Goal: Information Seeking & Learning: Learn about a topic

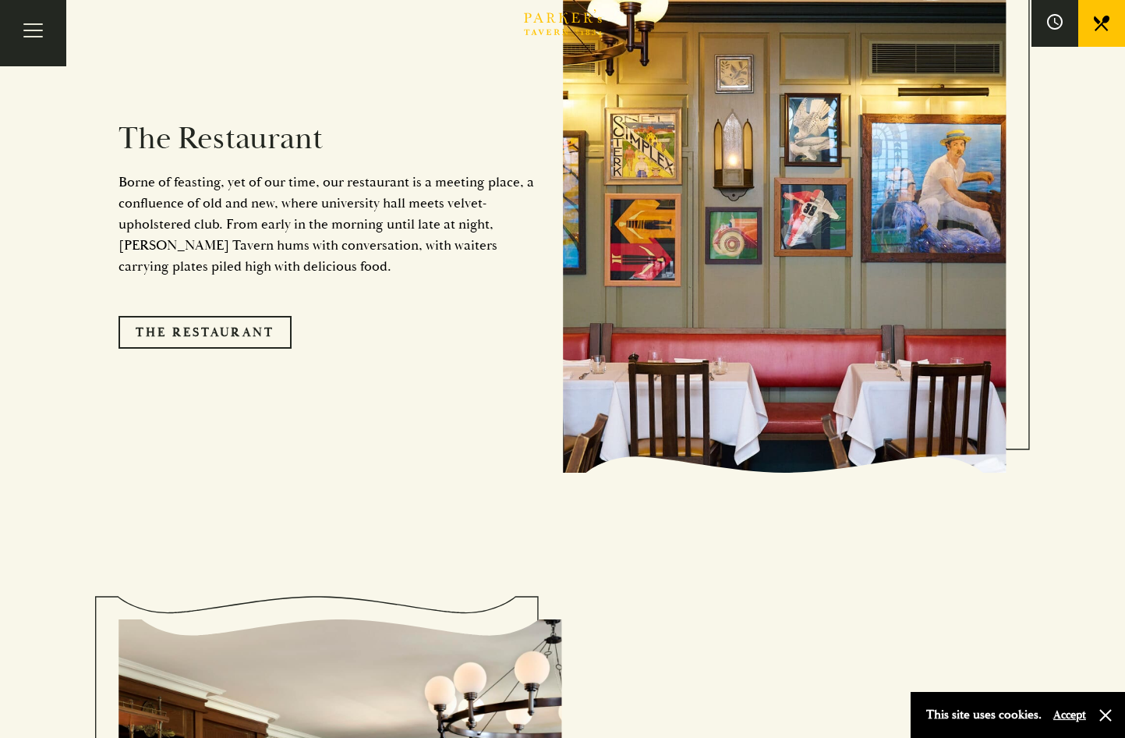
scroll to position [1638, 0]
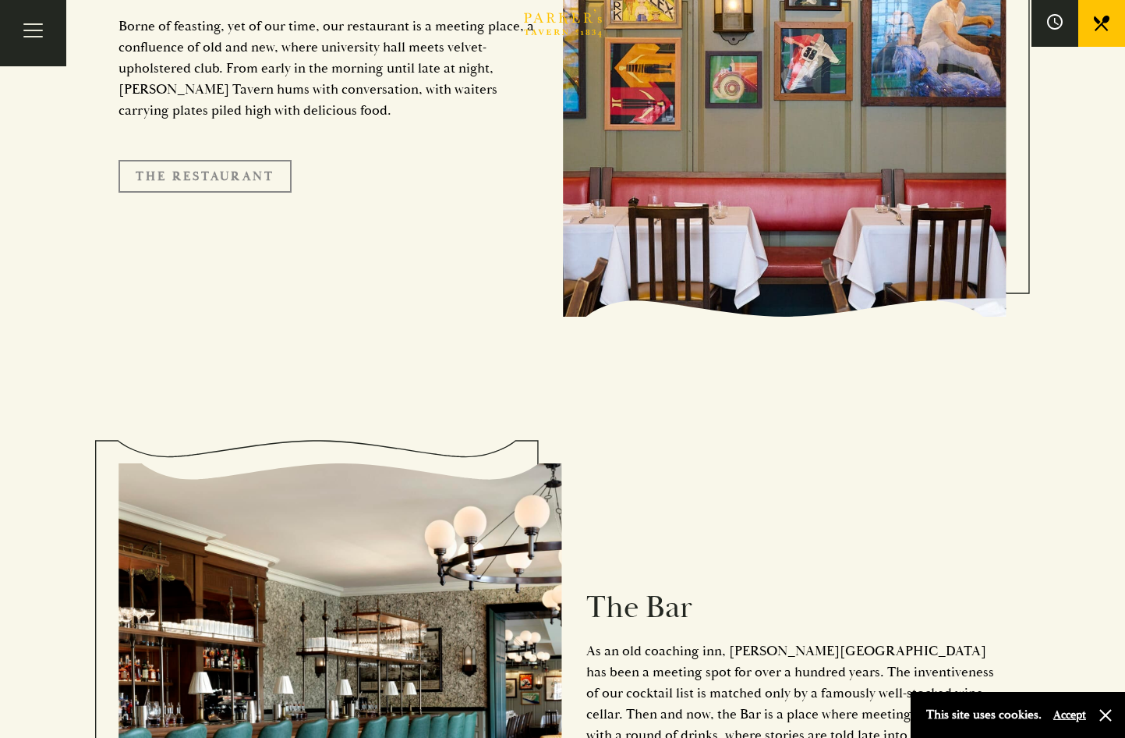
click at [220, 160] on link "The Restaurant" at bounding box center [205, 176] width 173 height 33
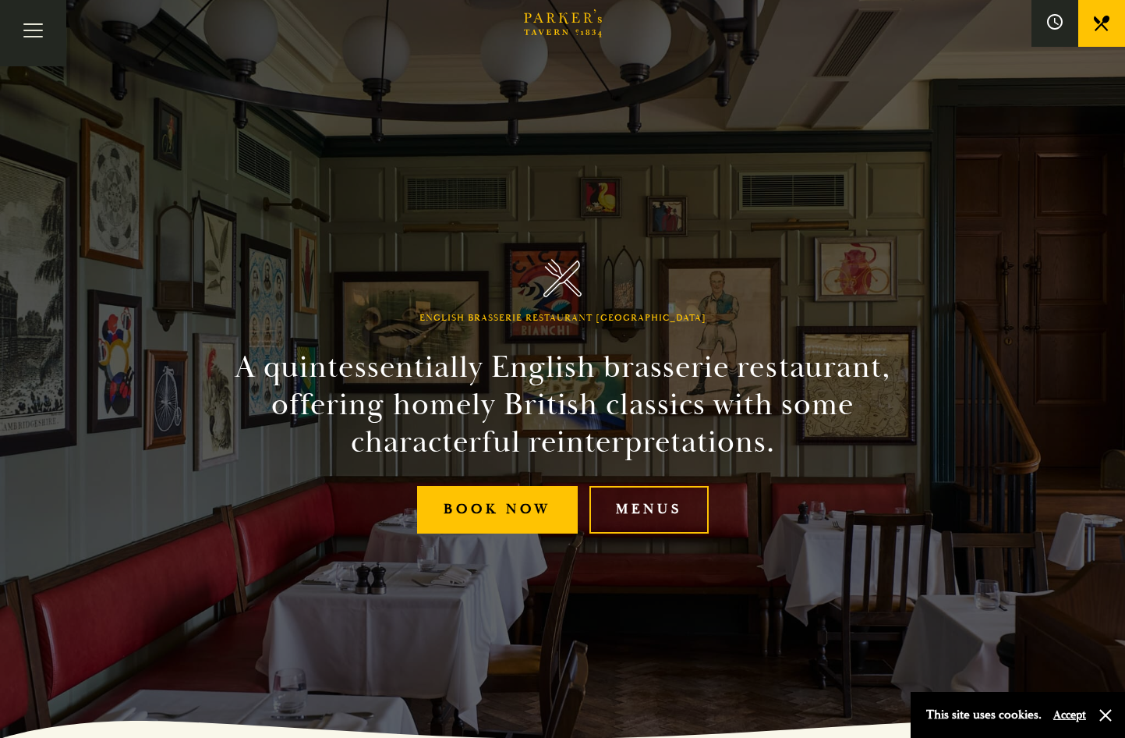
scroll to position [312, 0]
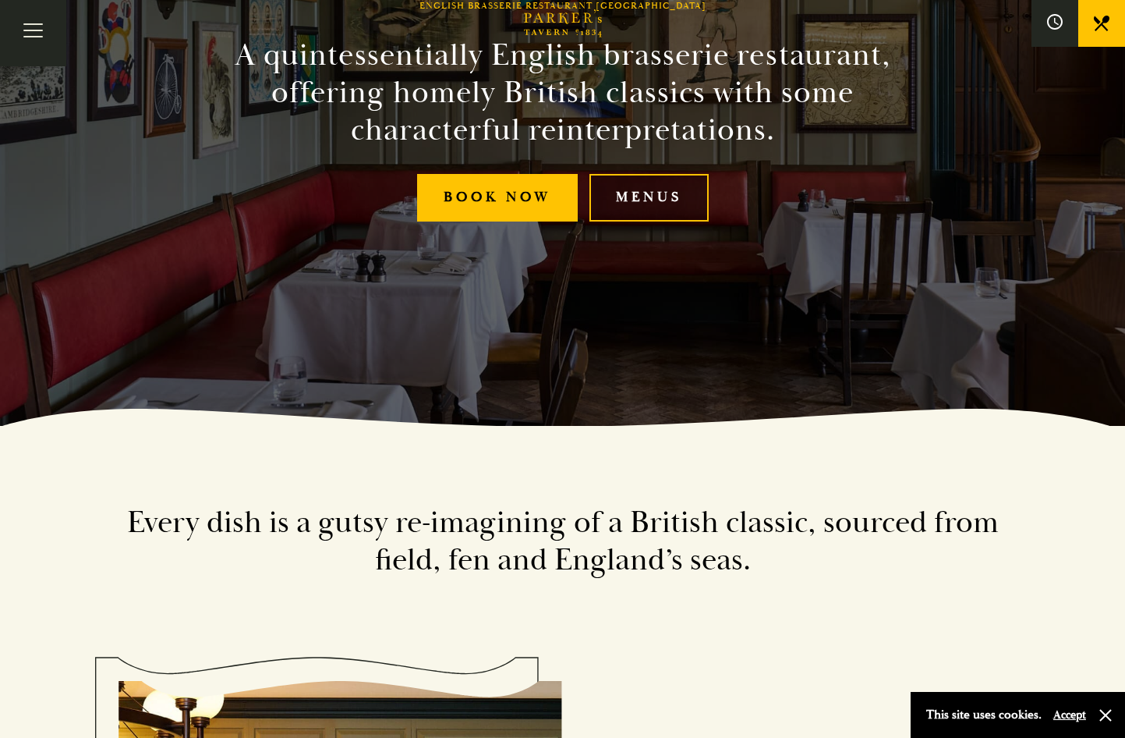
click at [629, 196] on link "Menus" at bounding box center [649, 198] width 119 height 48
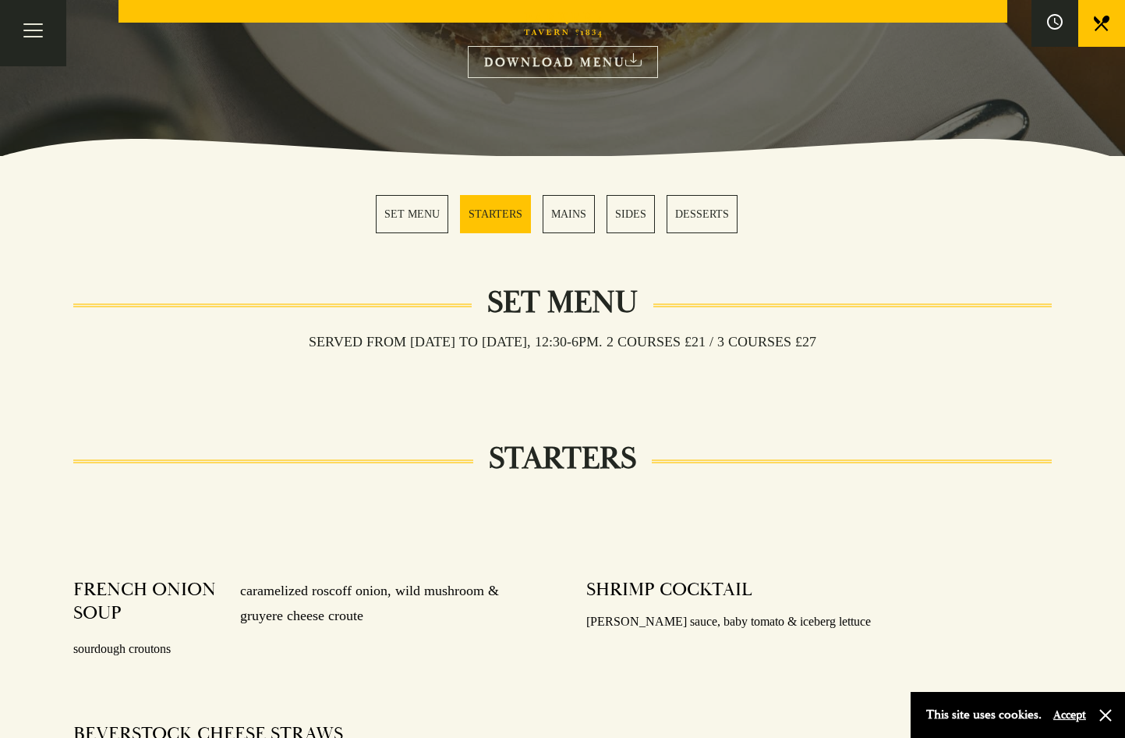
scroll to position [234, 0]
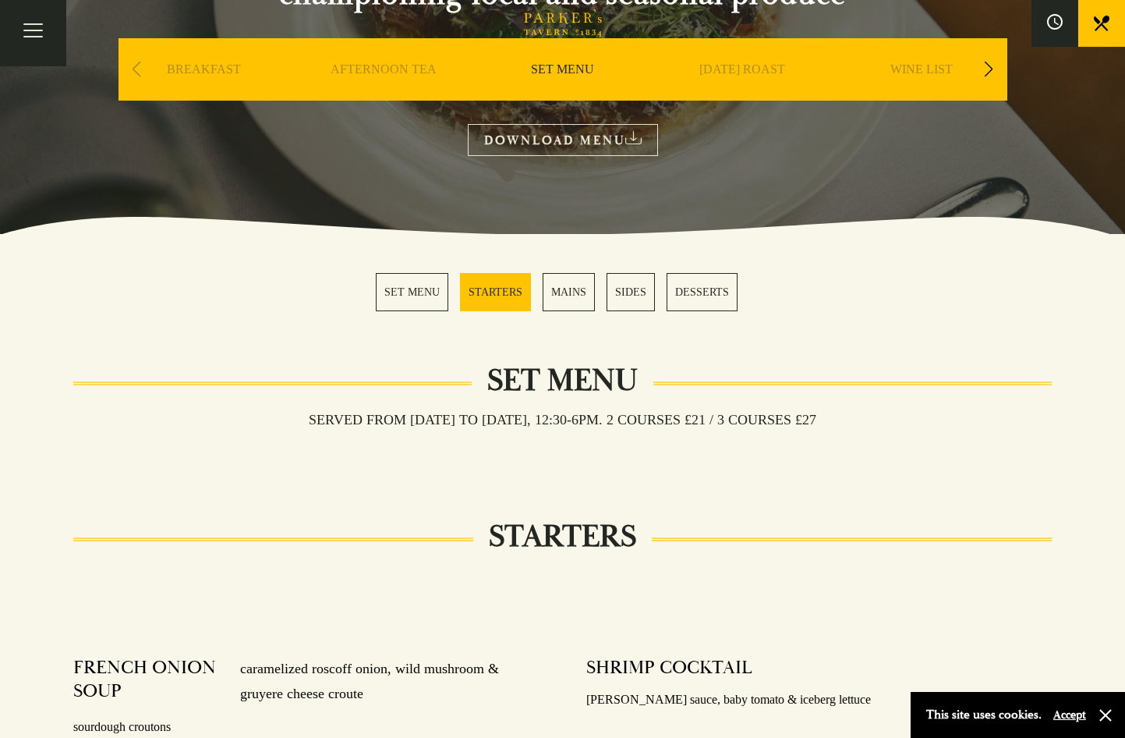
click at [576, 299] on link "MAINS" at bounding box center [569, 292] width 52 height 38
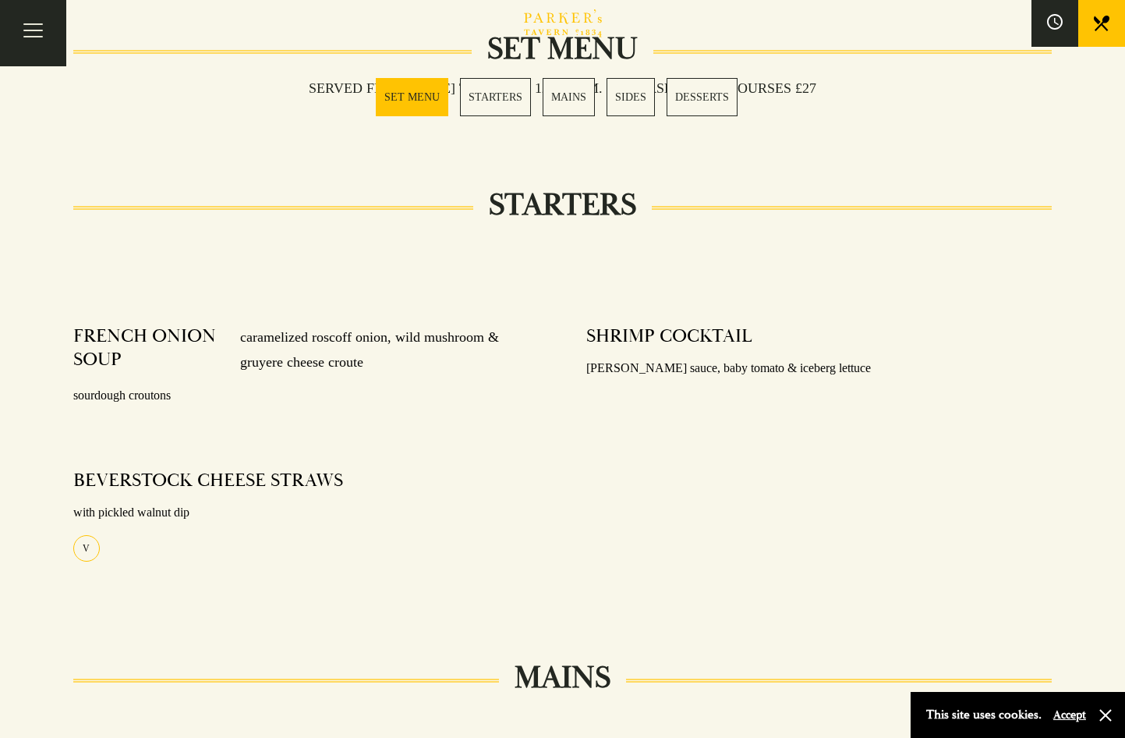
scroll to position [19, 0]
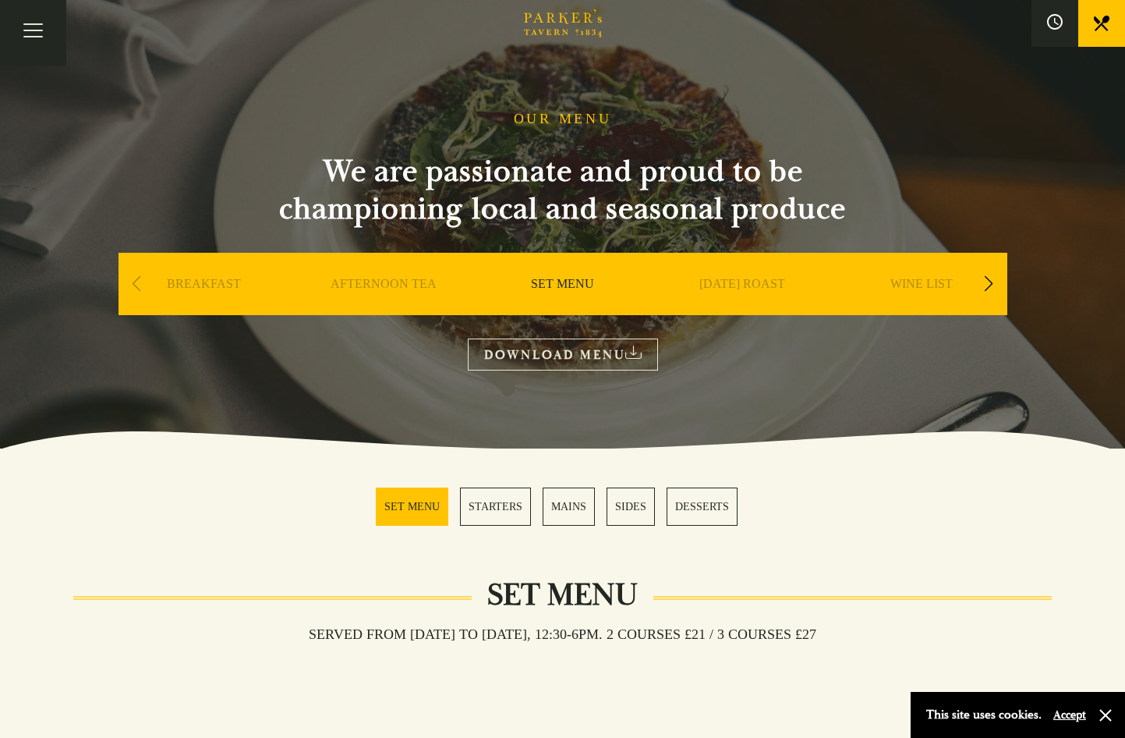
click at [132, 287] on div "Previous slide" at bounding box center [136, 284] width 21 height 34
click at [993, 287] on div "Next slide" at bounding box center [989, 284] width 21 height 34
click at [993, 285] on div "Next slide" at bounding box center [989, 284] width 21 height 34
click at [697, 285] on div "A LA CARTE" at bounding box center [743, 307] width 172 height 109
click at [717, 285] on link "A LA CARTE" at bounding box center [742, 307] width 73 height 62
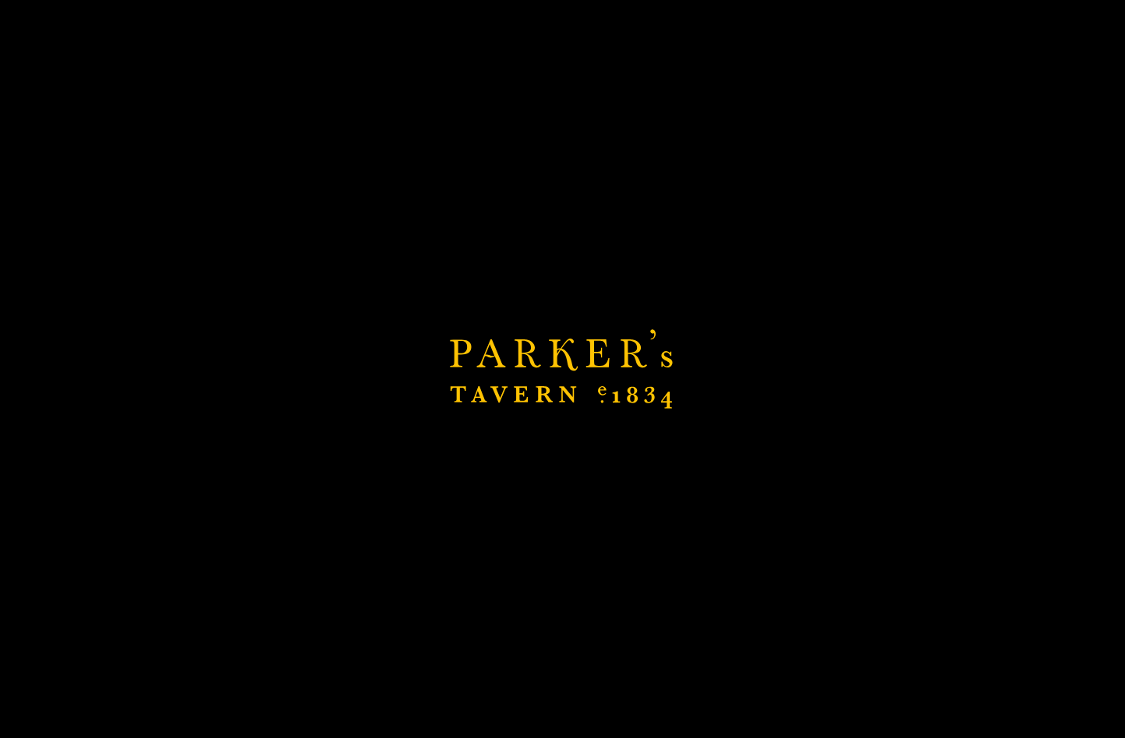
scroll to position [487, 0]
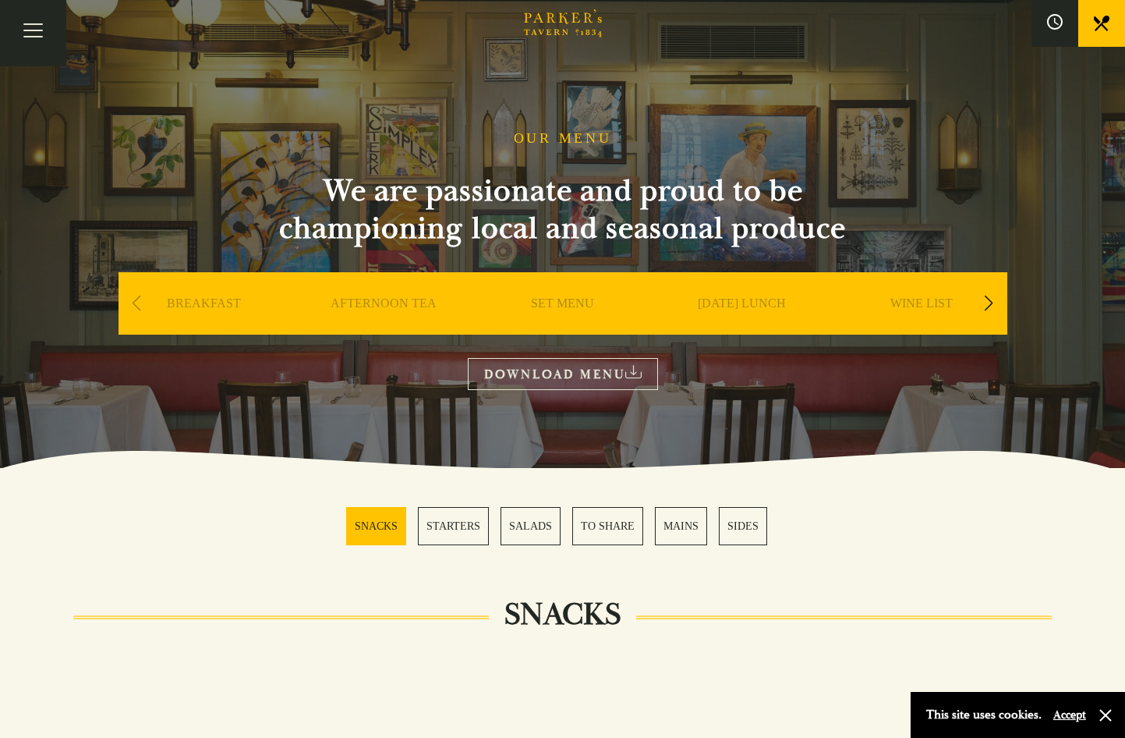
scroll to position [468, 0]
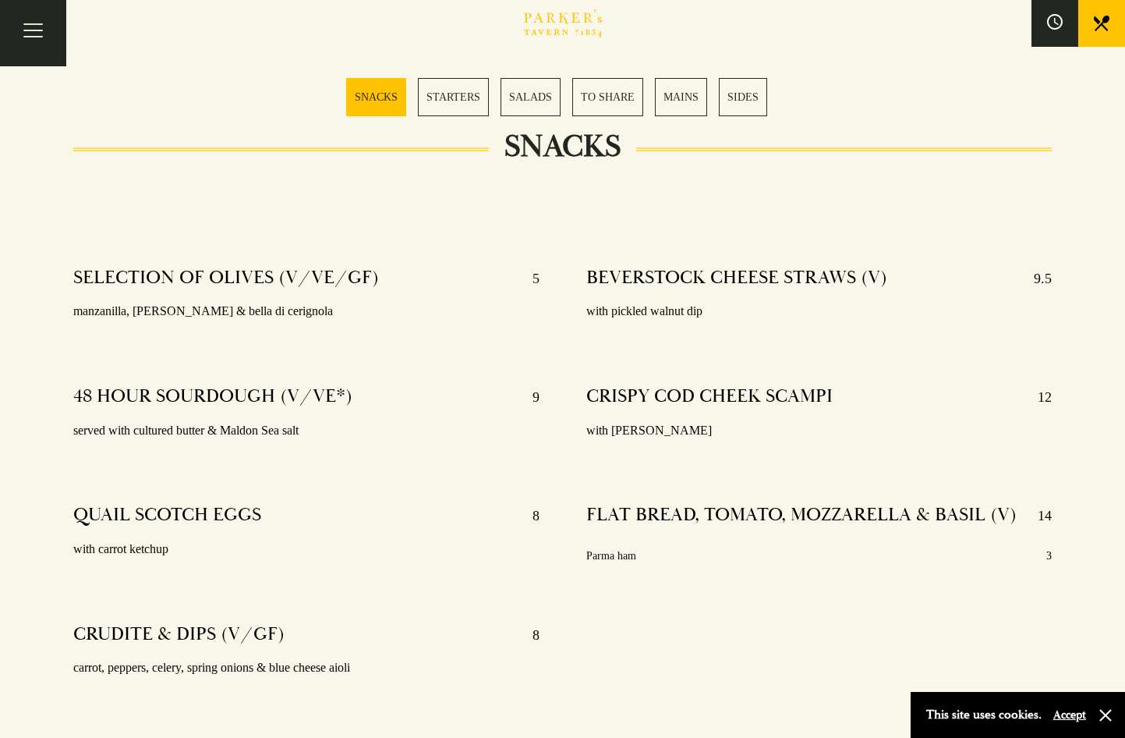
click at [679, 97] on link "MAINS" at bounding box center [681, 97] width 52 height 38
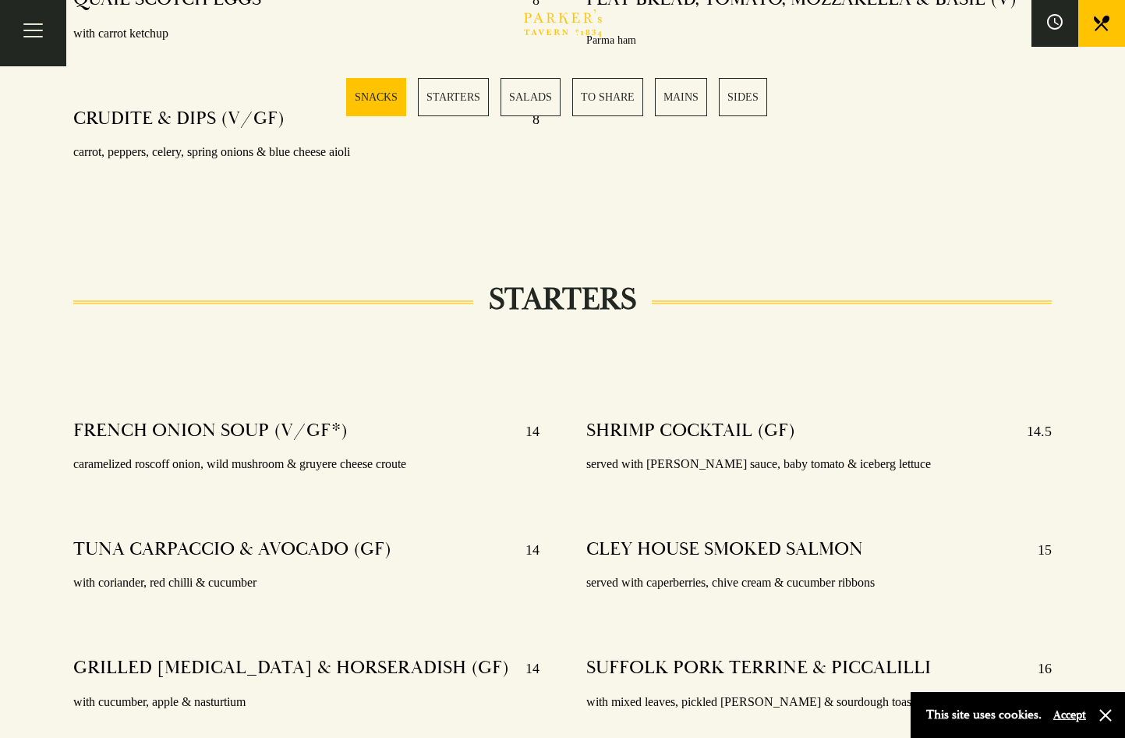
scroll to position [516, 0]
